Goal: Information Seeking & Learning: Learn about a topic

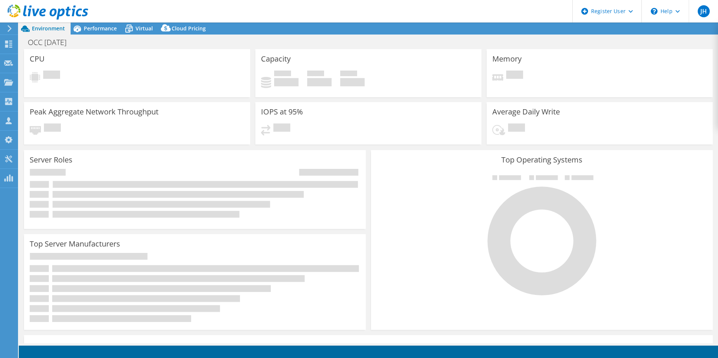
select select "EULondon"
select select "USD"
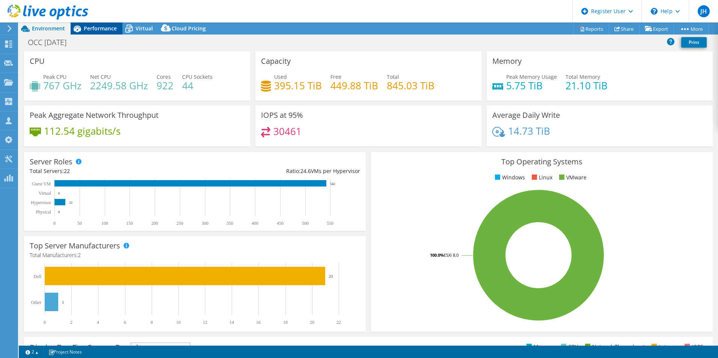
click at [95, 30] on span "Performance" at bounding box center [100, 28] width 33 height 7
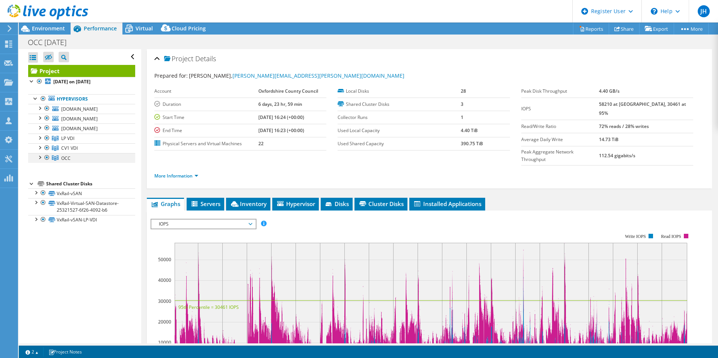
click at [39, 161] on div at bounding box center [40, 157] width 8 height 8
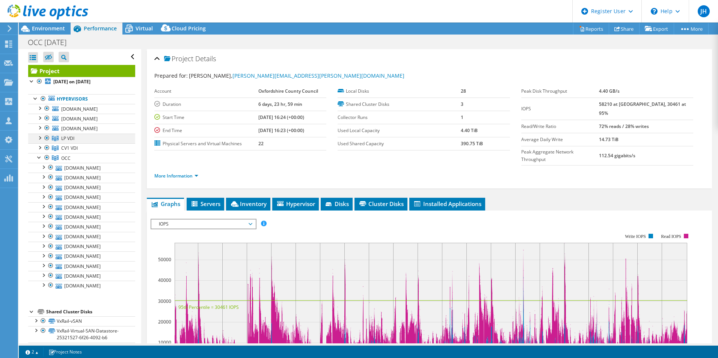
click at [39, 141] on div at bounding box center [40, 138] width 8 height 8
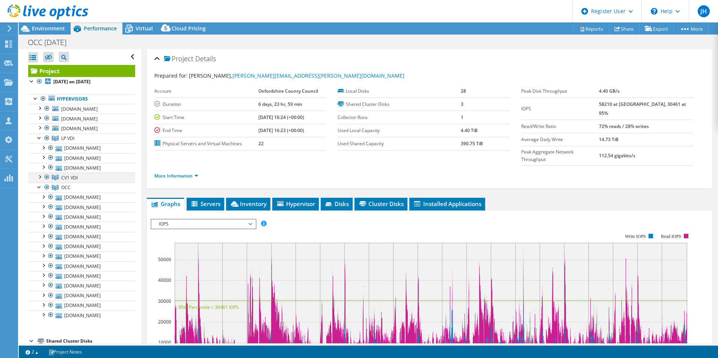
click at [41, 180] on div at bounding box center [40, 177] width 8 height 8
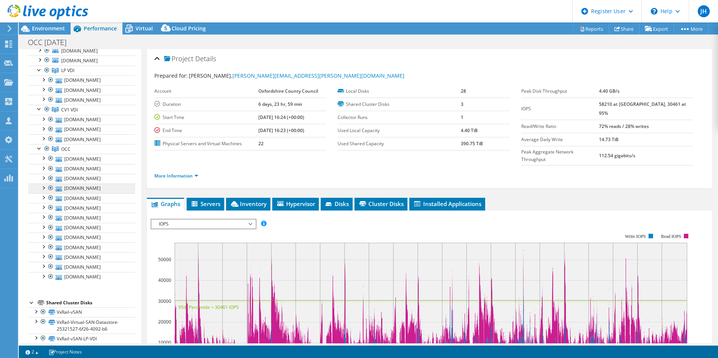
scroll to position [38, 0]
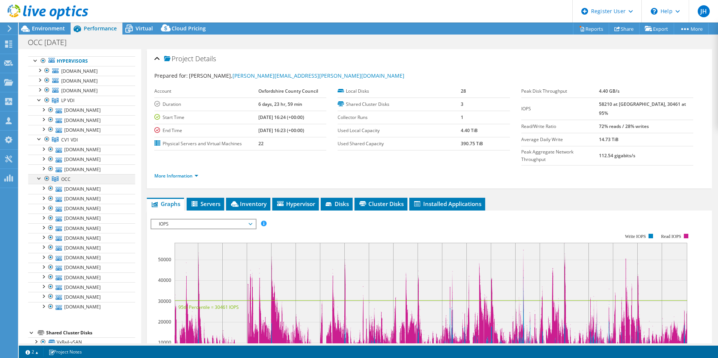
click at [38, 182] on div at bounding box center [40, 178] width 8 height 8
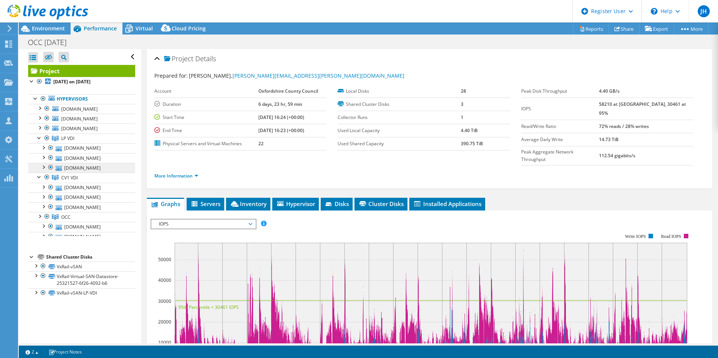
scroll to position [10, 0]
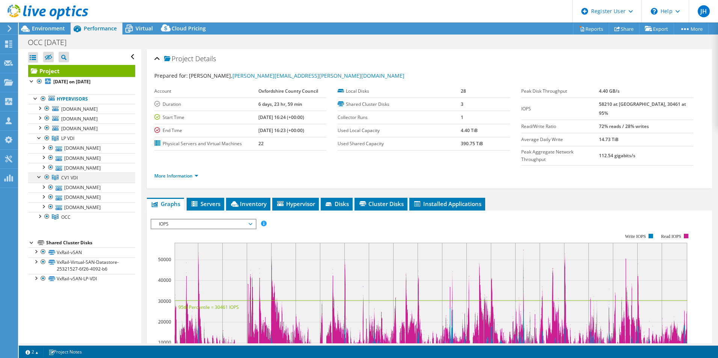
click at [38, 180] on div at bounding box center [40, 177] width 8 height 8
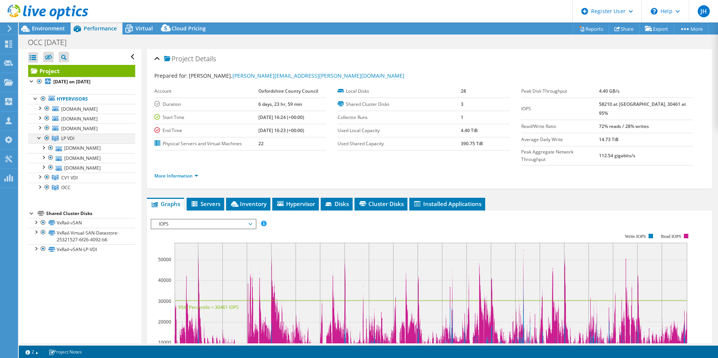
click at [38, 141] on div at bounding box center [40, 138] width 8 height 8
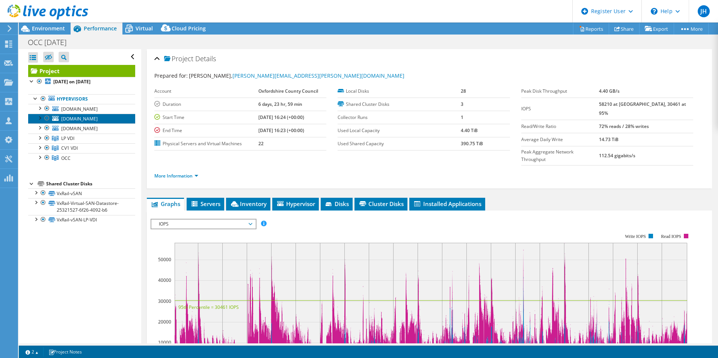
click at [60, 123] on link "[DOMAIN_NAME]" at bounding box center [81, 119] width 107 height 10
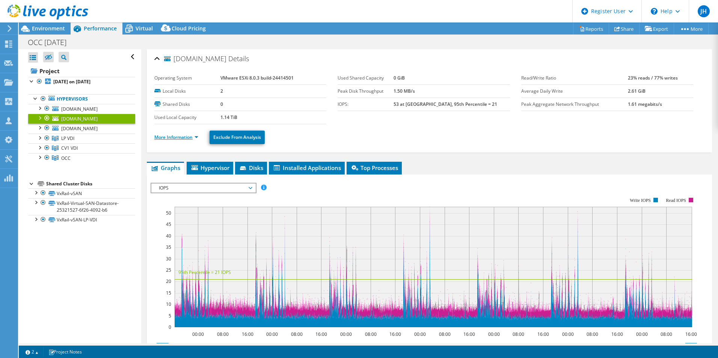
click at [196, 136] on link "More Information" at bounding box center [176, 137] width 44 height 6
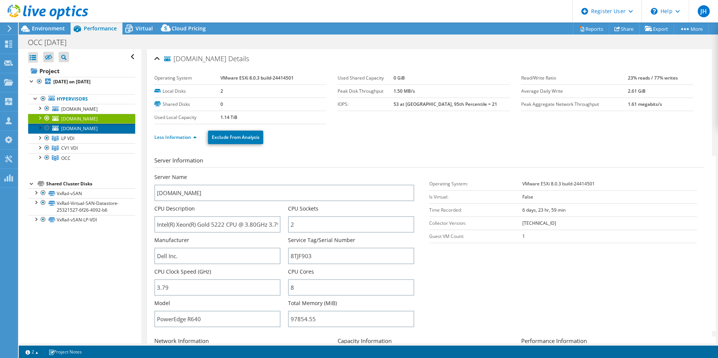
click at [74, 132] on span "[DOMAIN_NAME]" at bounding box center [79, 128] width 36 height 6
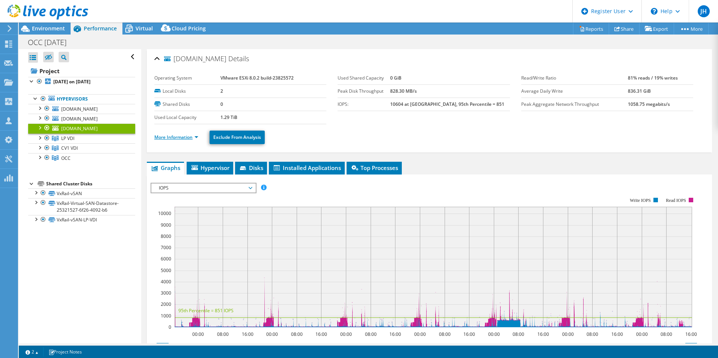
click at [194, 137] on link "More Information" at bounding box center [176, 137] width 44 height 6
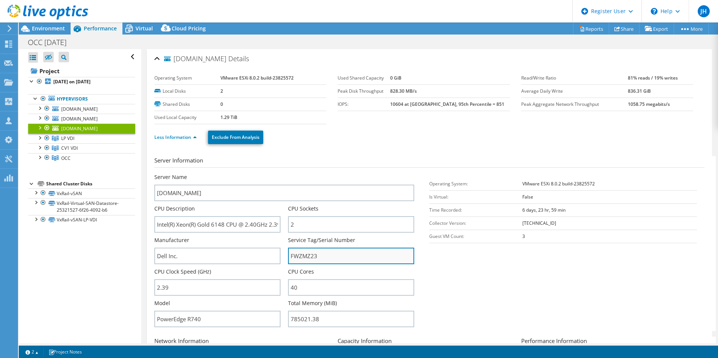
click at [307, 253] on input "FWZMZ23" at bounding box center [351, 256] width 126 height 17
click at [41, 96] on div at bounding box center [43, 98] width 8 height 9
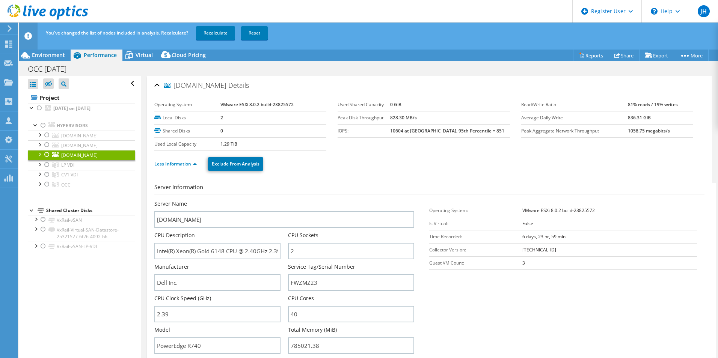
click at [49, 159] on div at bounding box center [47, 154] width 8 height 9
click at [220, 36] on link "Recalculate" at bounding box center [215, 33] width 39 height 14
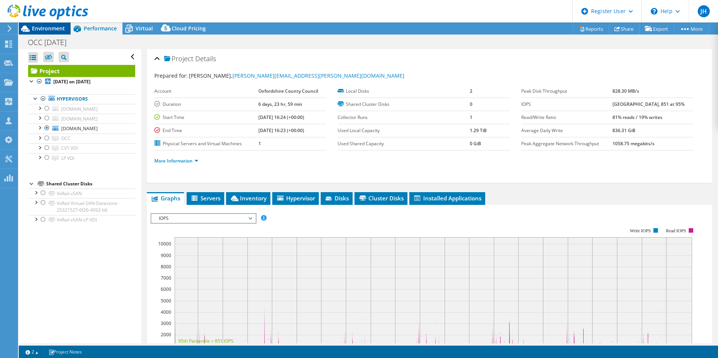
click at [56, 29] on span "Environment" at bounding box center [48, 28] width 33 height 7
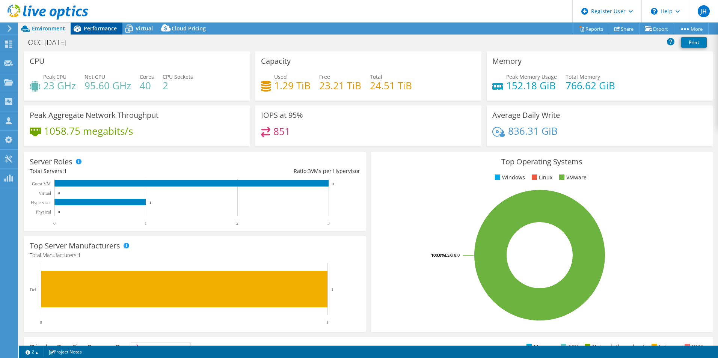
click at [102, 30] on span "Performance" at bounding box center [100, 28] width 33 height 7
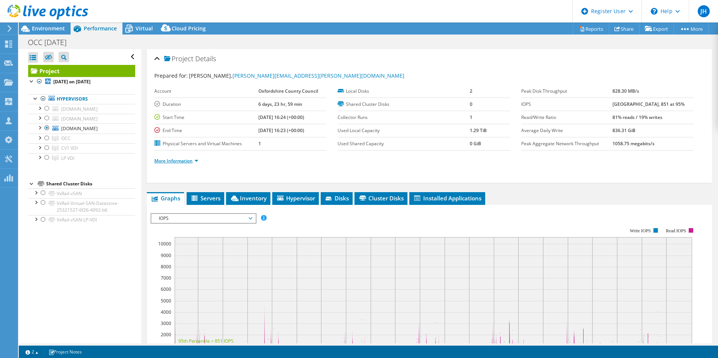
click at [191, 161] on link "More Information" at bounding box center [176, 161] width 44 height 6
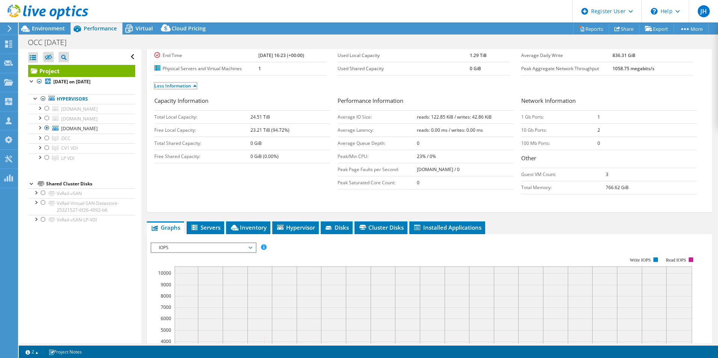
scroll to position [113, 0]
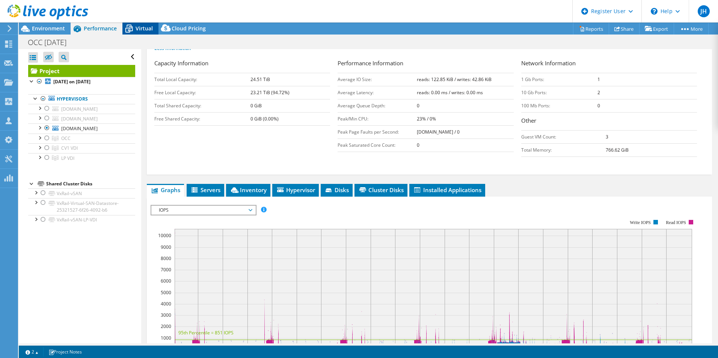
click at [144, 30] on span "Virtual" at bounding box center [143, 28] width 17 height 7
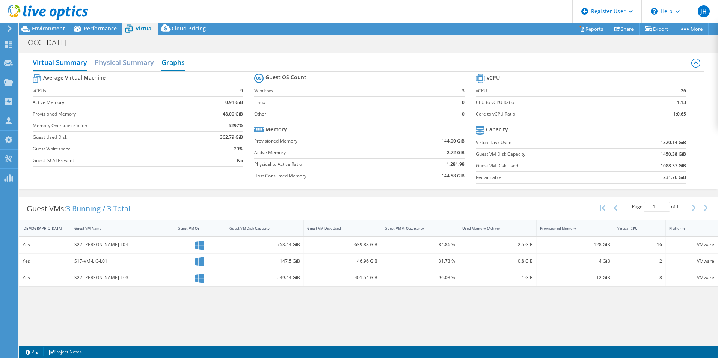
click at [176, 58] on h2 "Graphs" at bounding box center [172, 63] width 23 height 17
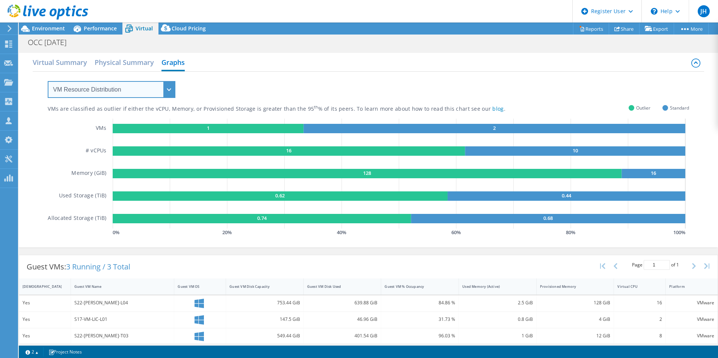
click at [157, 88] on select "VM Resource Distribution Provisioning Contrast Over Provisioning" at bounding box center [112, 89] width 128 height 17
select select "Over Provisioning"
click at [48, 81] on select "VM Resource Distribution Provisioning Contrast Over Provisioning" at bounding box center [112, 89] width 128 height 17
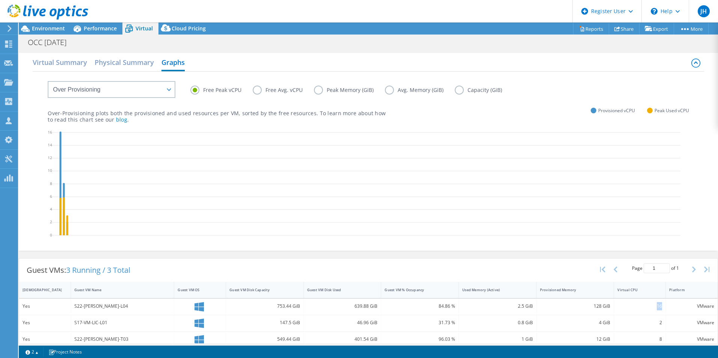
drag, startPoint x: 650, startPoint y: 307, endPoint x: 659, endPoint y: 306, distance: 9.8
click at [659, 306] on div "16" at bounding box center [640, 307] width 52 height 16
drag, startPoint x: 659, startPoint y: 306, endPoint x: 643, endPoint y: 323, distance: 23.6
click at [643, 323] on div "2" at bounding box center [639, 323] width 45 height 8
drag, startPoint x: 649, startPoint y: 307, endPoint x: 658, endPoint y: 307, distance: 9.4
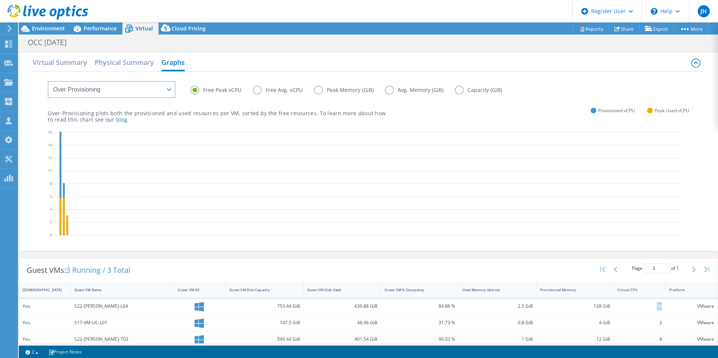
click at [658, 307] on div "16" at bounding box center [640, 307] width 52 height 16
drag, startPoint x: 658, startPoint y: 307, endPoint x: 631, endPoint y: 305, distance: 27.5
click at [631, 305] on div "16" at bounding box center [639, 306] width 45 height 8
drag, startPoint x: 647, startPoint y: 306, endPoint x: 660, endPoint y: 306, distance: 12.8
click at [660, 306] on div "16" at bounding box center [640, 307] width 52 height 16
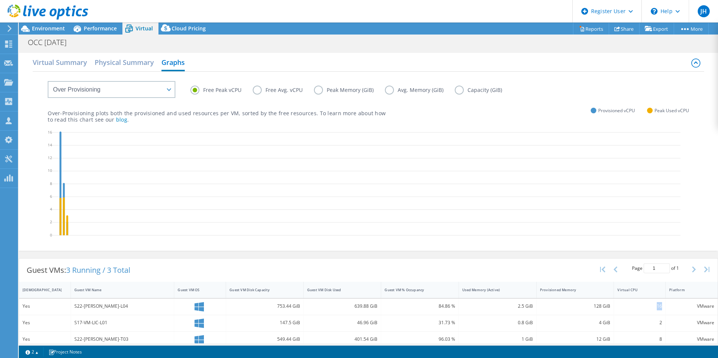
drag, startPoint x: 660, startPoint y: 306, endPoint x: 640, endPoint y: 312, distance: 20.5
click at [640, 312] on div "16" at bounding box center [640, 307] width 52 height 16
drag, startPoint x: 652, startPoint y: 307, endPoint x: 663, endPoint y: 307, distance: 11.3
click at [663, 307] on div "Yes S22-[PERSON_NAME]-L04 753.44 GiB 639.88 GiB 84.86 % 2.5 GiB 128 GiB 16 VMwa…" at bounding box center [368, 307] width 698 height 16
drag, startPoint x: 663, startPoint y: 307, endPoint x: 649, endPoint y: 325, distance: 22.7
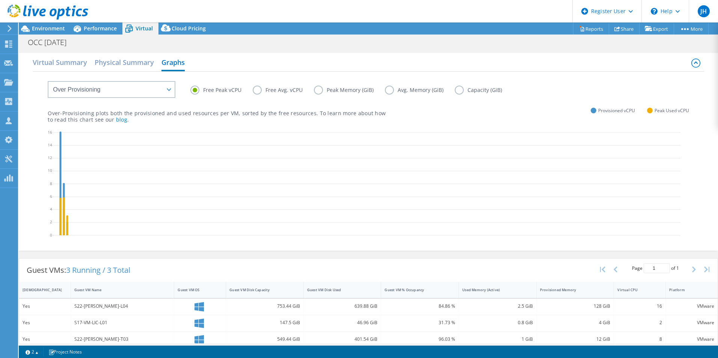
click at [649, 325] on div "2" at bounding box center [639, 323] width 45 height 8
drag, startPoint x: 647, startPoint y: 306, endPoint x: 657, endPoint y: 307, distance: 10.2
click at [657, 307] on div "16" at bounding box center [640, 307] width 52 height 16
click at [54, 29] on span "Environment" at bounding box center [48, 28] width 33 height 7
